Goal: Go to known website: Go to known website

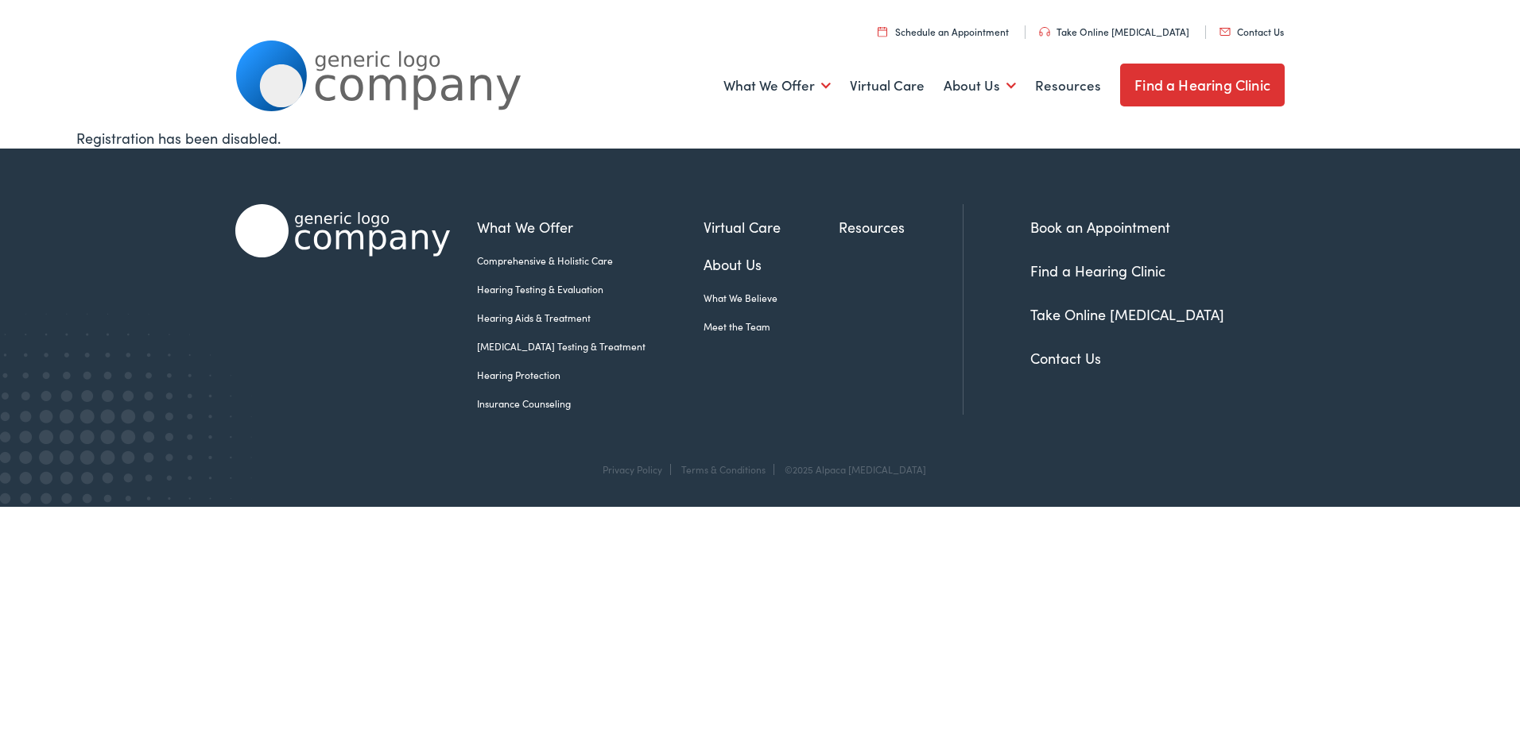
click at [268, 78] on img at bounding box center [378, 76] width 286 height 71
